Goal: Find specific page/section: Find specific page/section

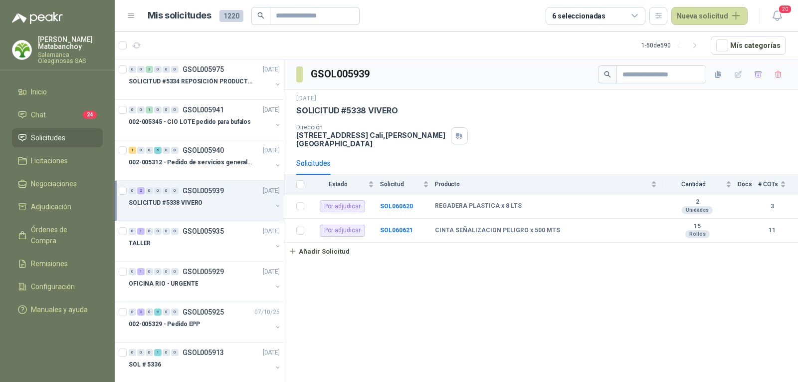
scroll to position [50, 0]
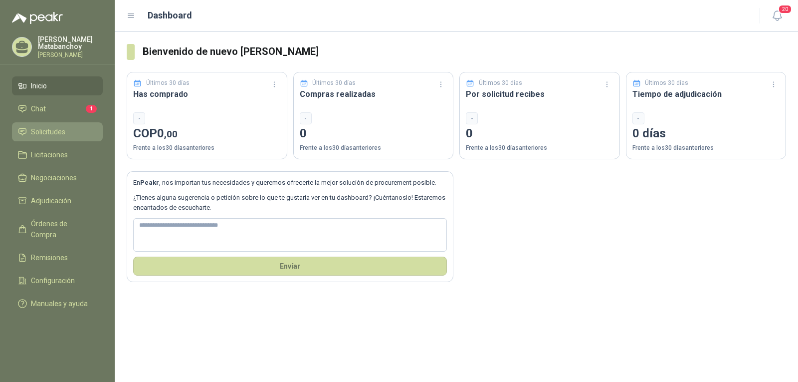
click at [21, 130] on icon at bounding box center [22, 131] width 9 height 9
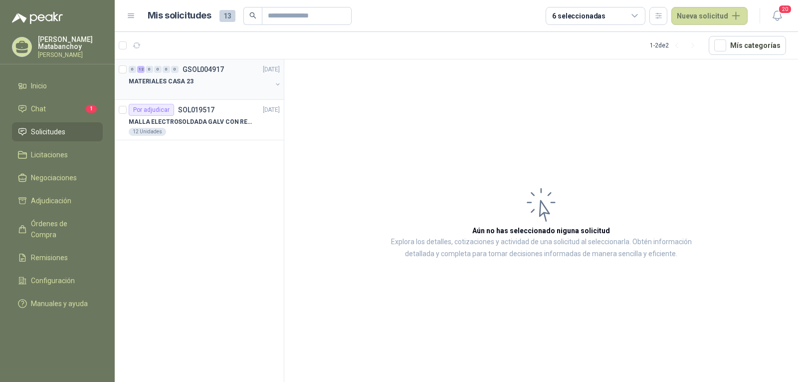
click at [223, 87] on div "MATERIALES CASA 23" at bounding box center [200, 85] width 143 height 20
